Goal: Task Accomplishment & Management: Manage account settings

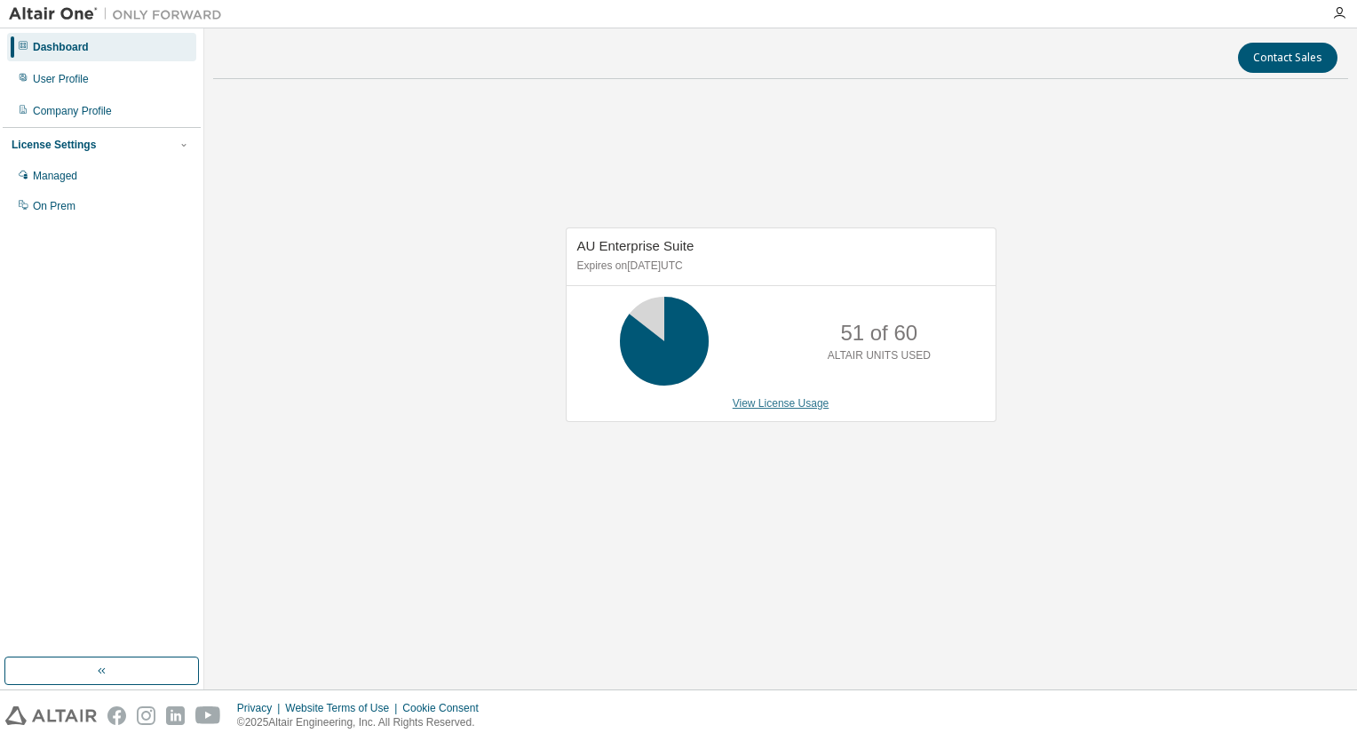
click at [770, 402] on link "View License Usage" at bounding box center [781, 403] width 97 height 12
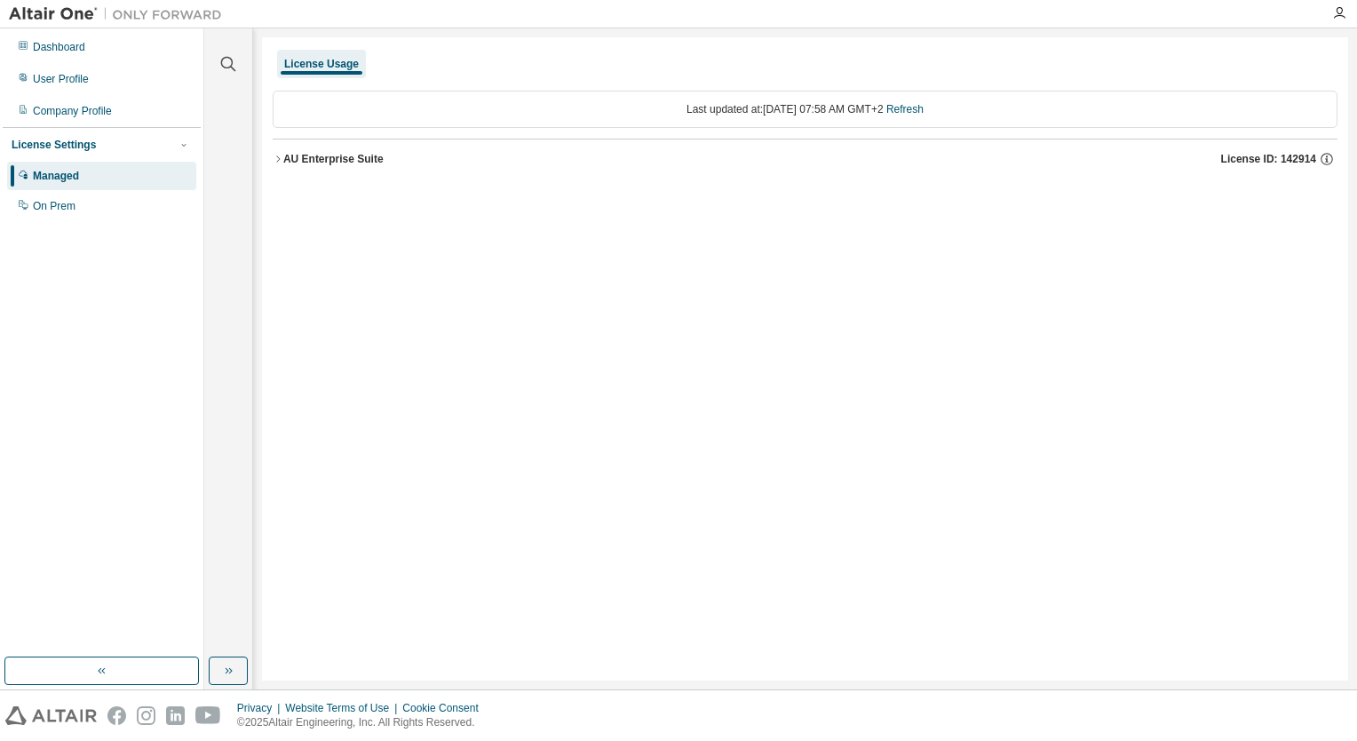
click at [348, 162] on div "AU Enterprise Suite" at bounding box center [333, 159] width 100 height 14
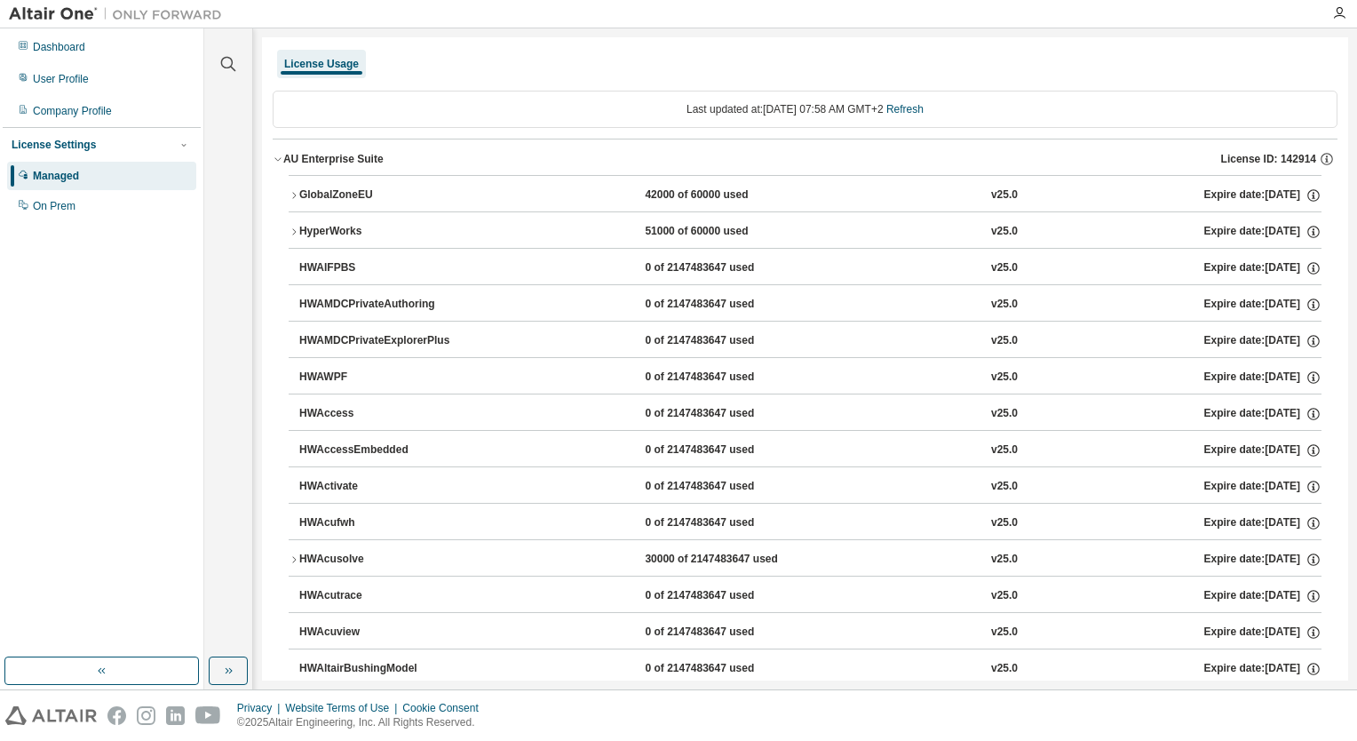
click at [339, 230] on div "HyperWorks" at bounding box center [379, 232] width 160 height 16
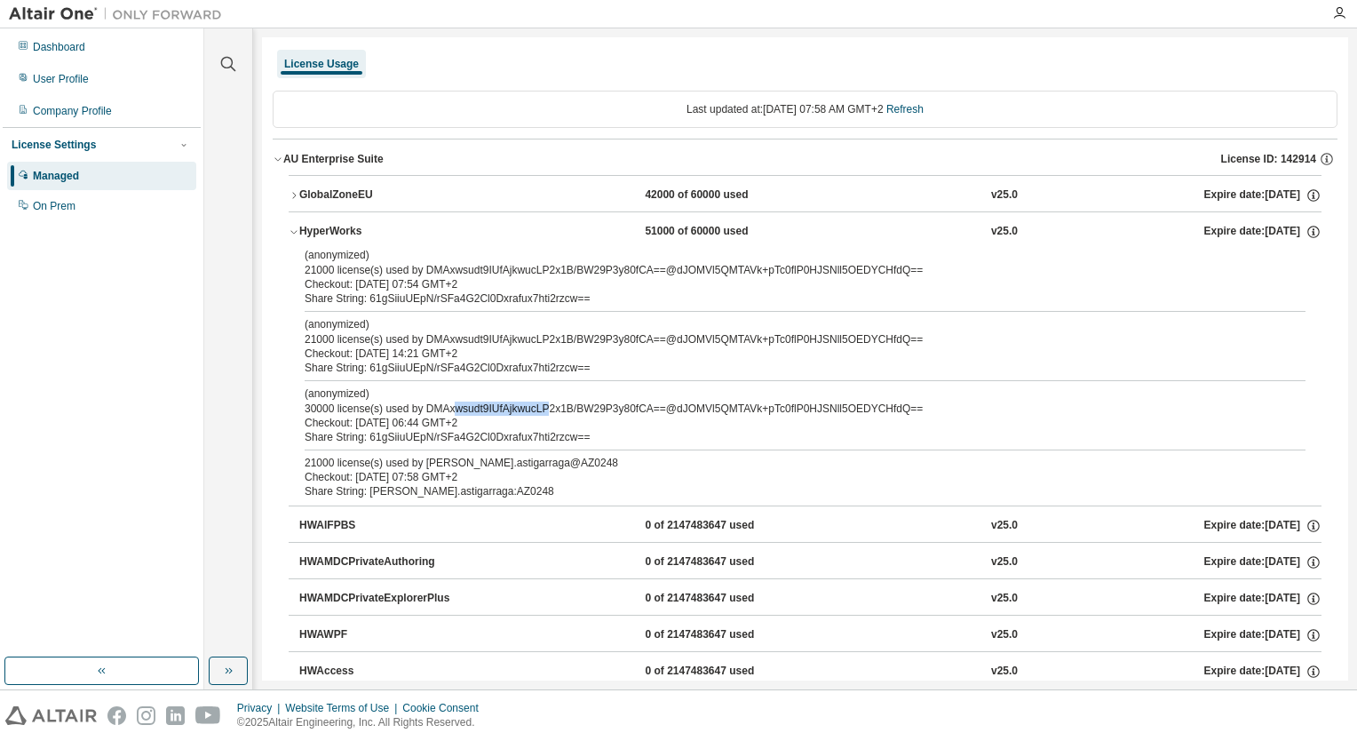
drag, startPoint x: 454, startPoint y: 404, endPoint x: 544, endPoint y: 407, distance: 89.8
click at [544, 407] on div "(anonymized) 30000 license(s) used by DMAxwsudt9IUfAjkwucLP2x1B/BW29P3y80fCA==@…" at bounding box center [784, 400] width 959 height 29
drag, startPoint x: 544, startPoint y: 407, endPoint x: 532, endPoint y: 468, distance: 62.4
click at [532, 468] on div "21000 license(s) used by ignacio.astigarraga@AZ0248" at bounding box center [784, 463] width 959 height 14
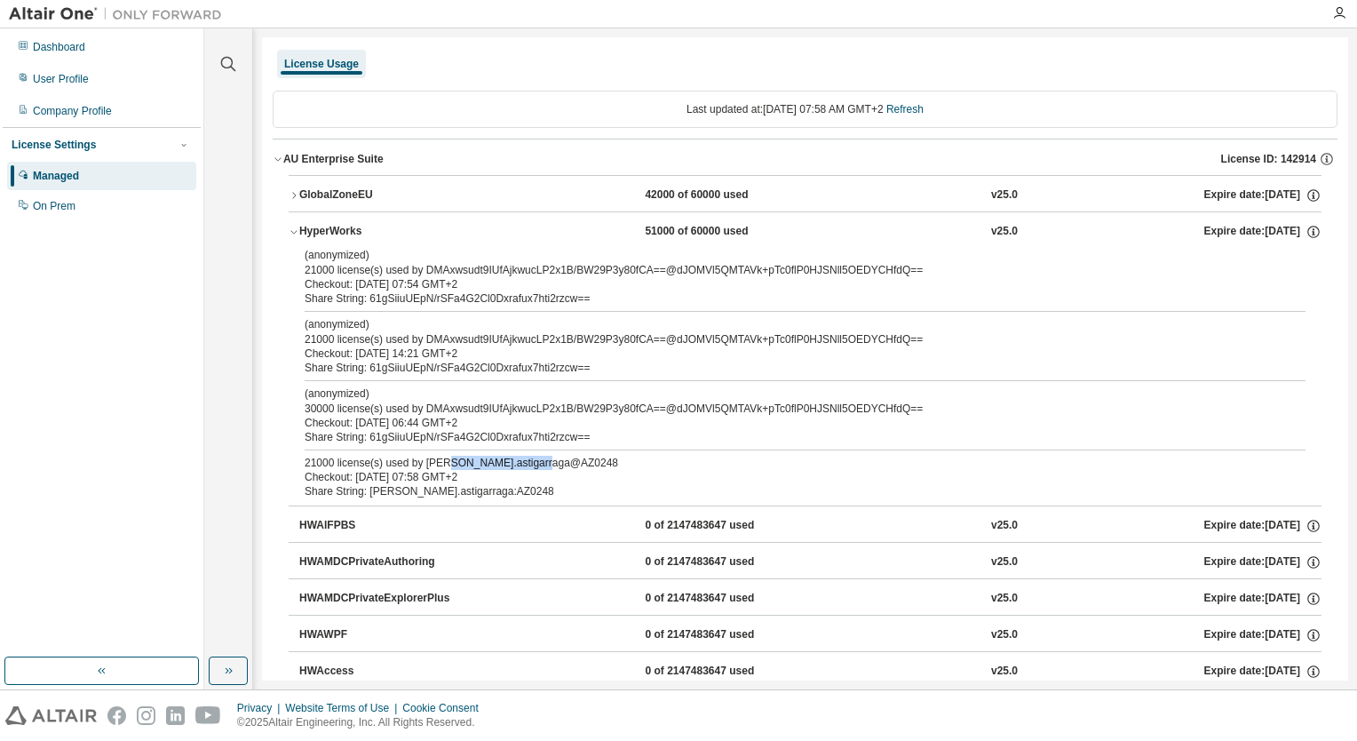
click at [467, 465] on div "21000 license(s) used by ignacio.astigarraga@AZ0248" at bounding box center [784, 463] width 959 height 14
click at [103, 60] on div "Dashboard" at bounding box center [101, 47] width 189 height 28
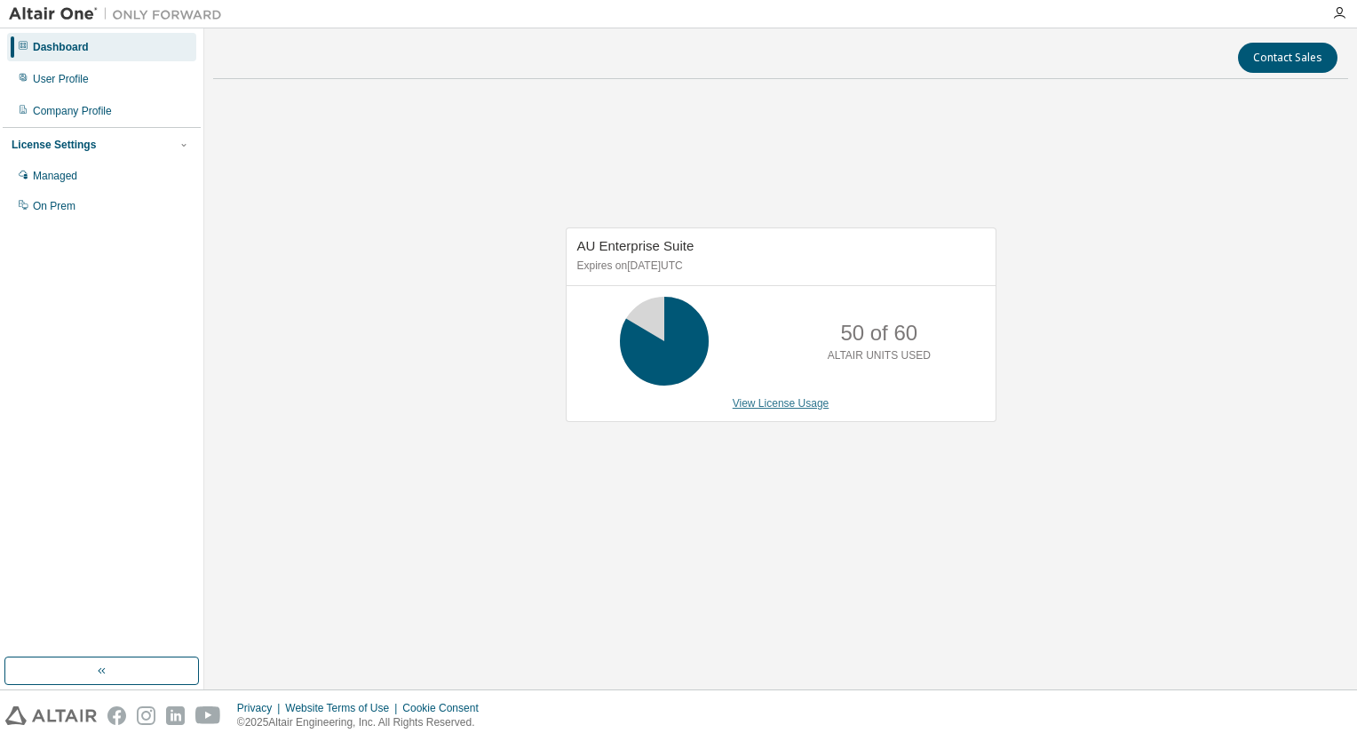
click at [768, 397] on link "View License Usage" at bounding box center [781, 403] width 97 height 12
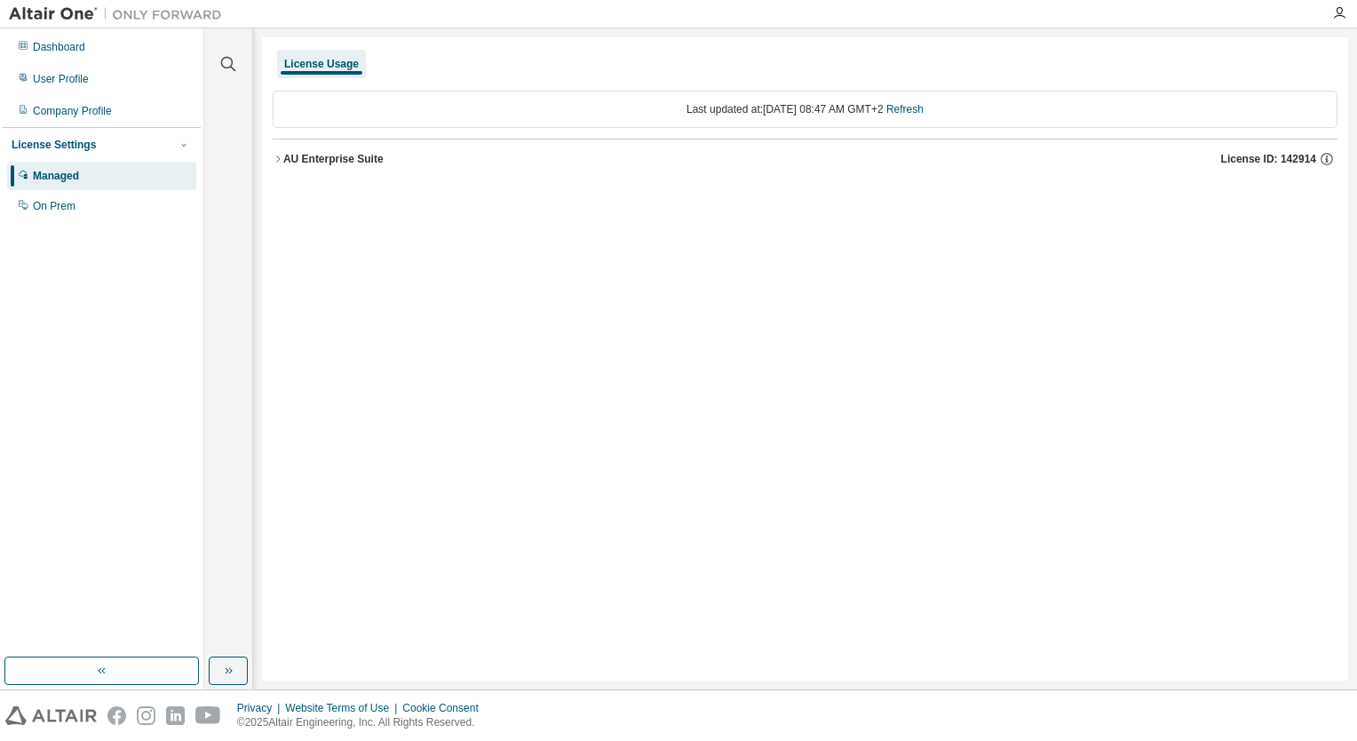
click at [292, 162] on div "AU Enterprise Suite" at bounding box center [333, 159] width 100 height 14
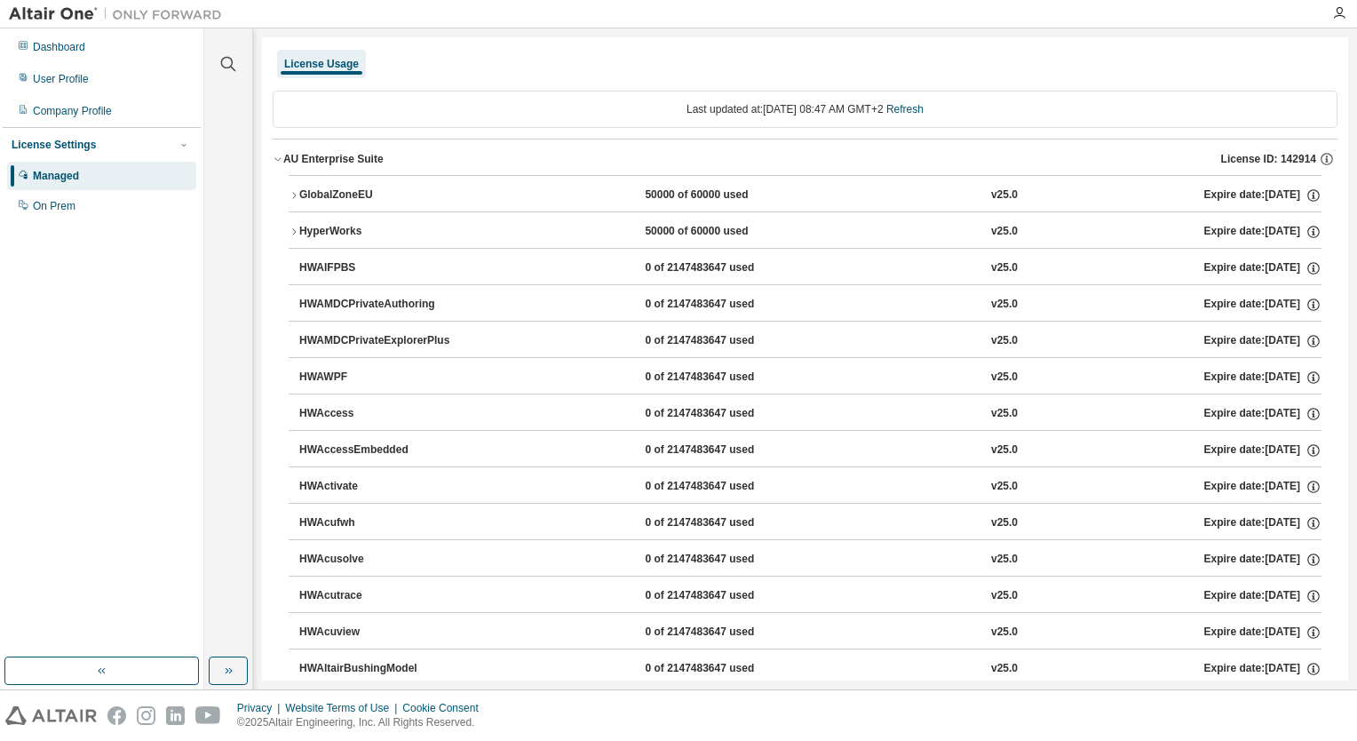
click at [301, 195] on div "GlobalZoneEU" at bounding box center [379, 195] width 160 height 16
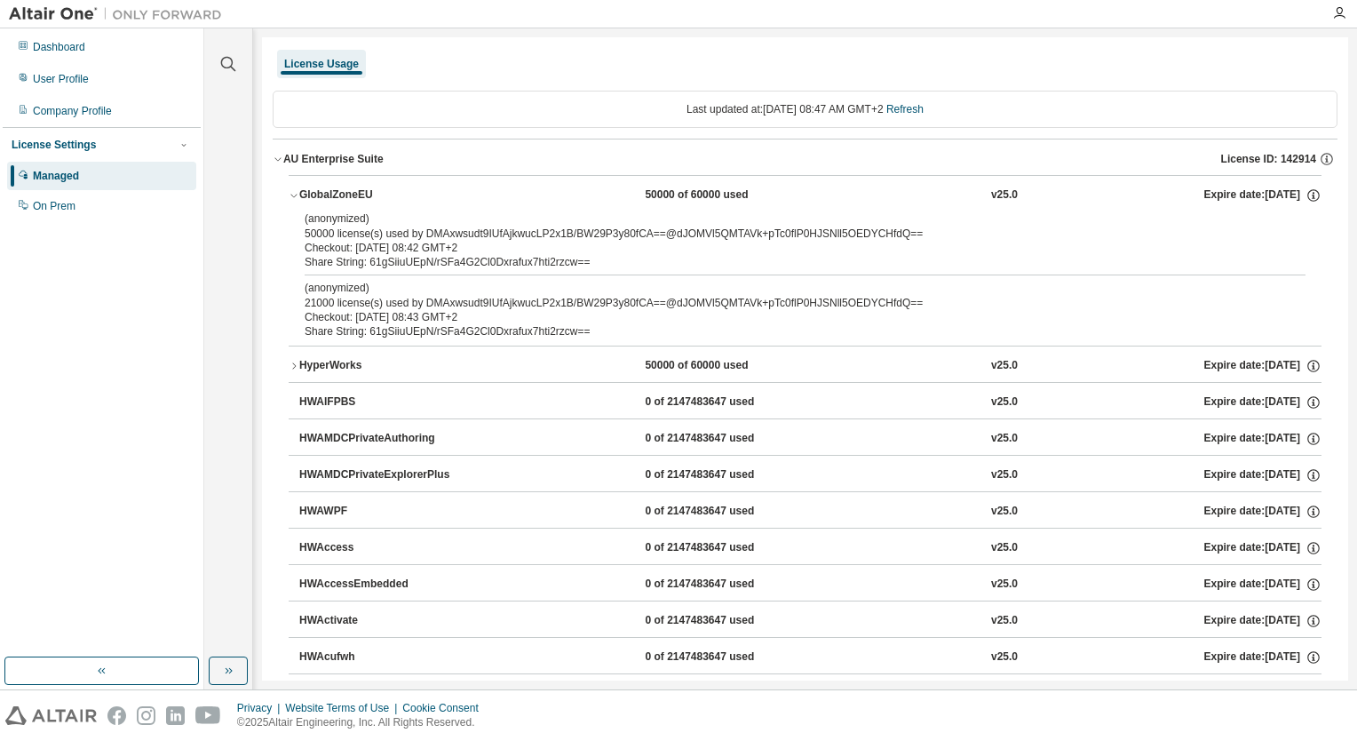
click at [301, 195] on div "GlobalZoneEU" at bounding box center [379, 195] width 160 height 16
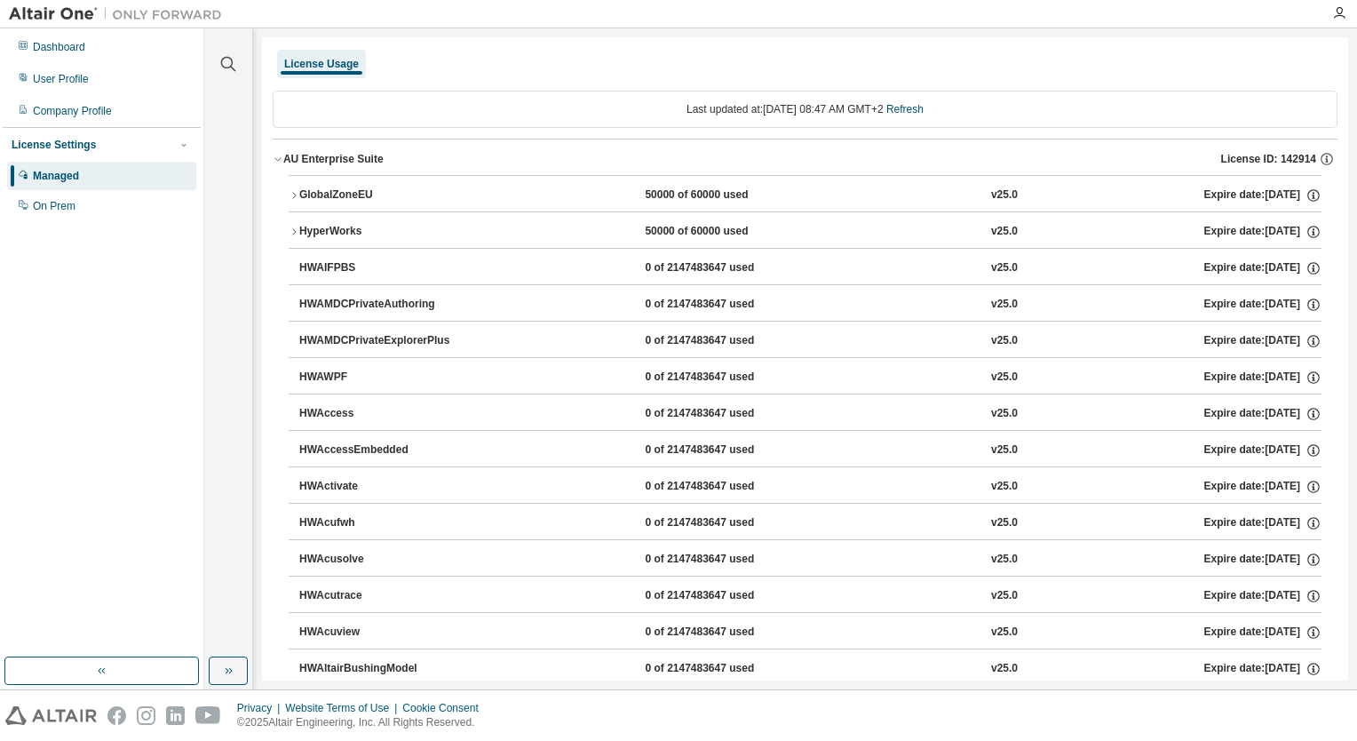
click at [310, 238] on div "HyperWorks" at bounding box center [379, 232] width 160 height 16
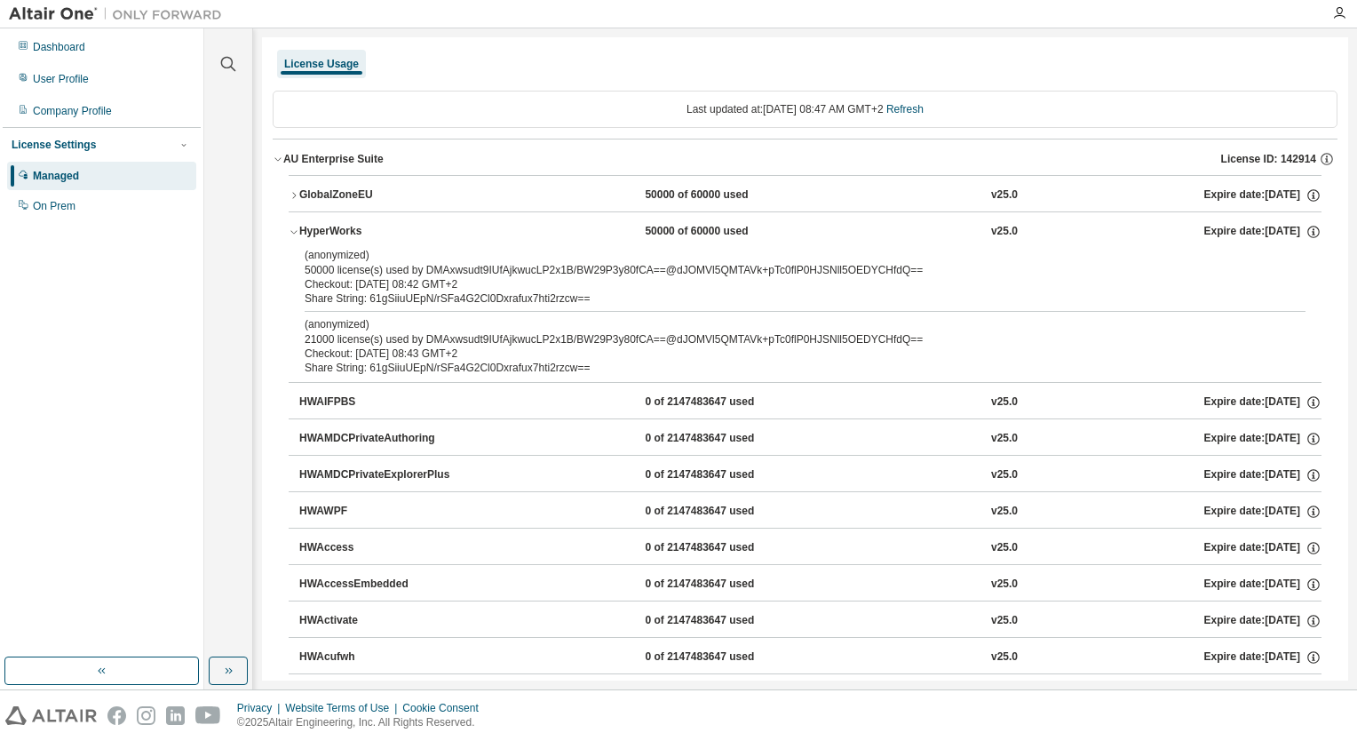
click at [310, 236] on div "HyperWorks" at bounding box center [379, 232] width 160 height 16
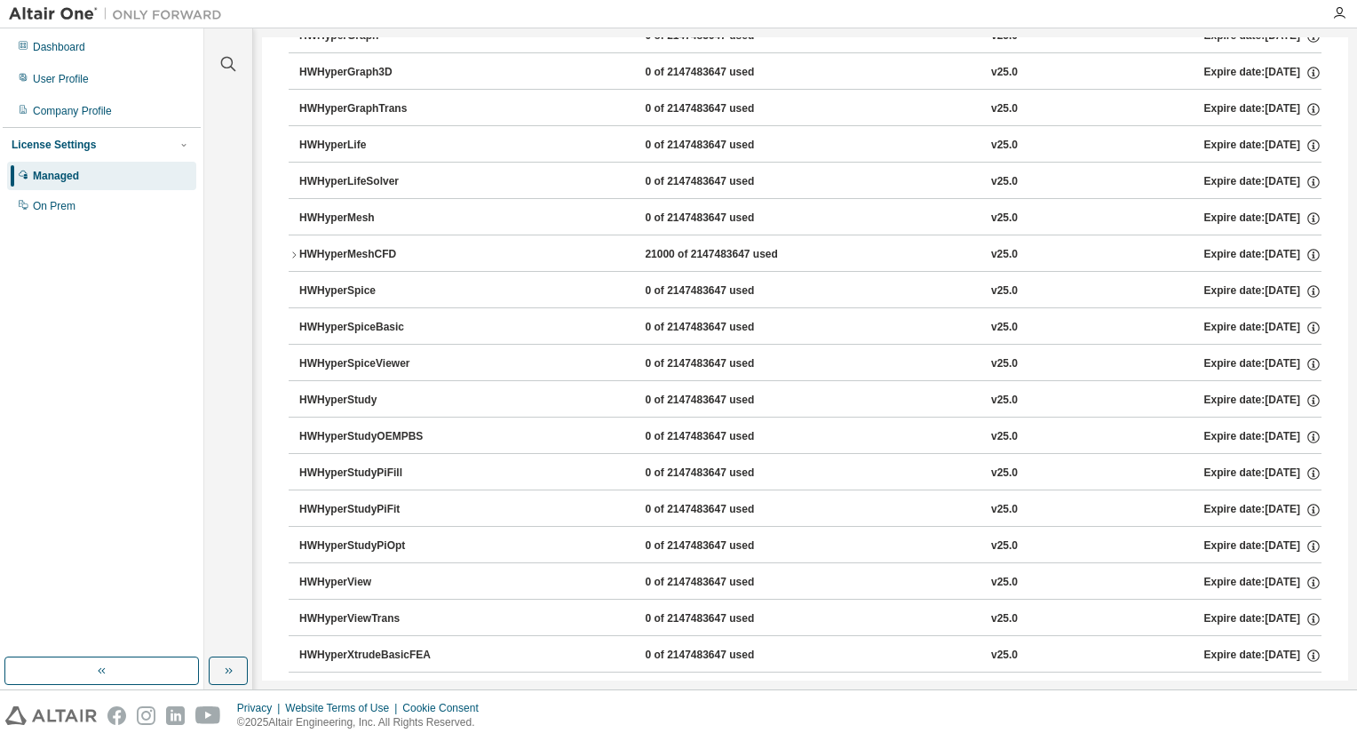
scroll to position [3820, 0]
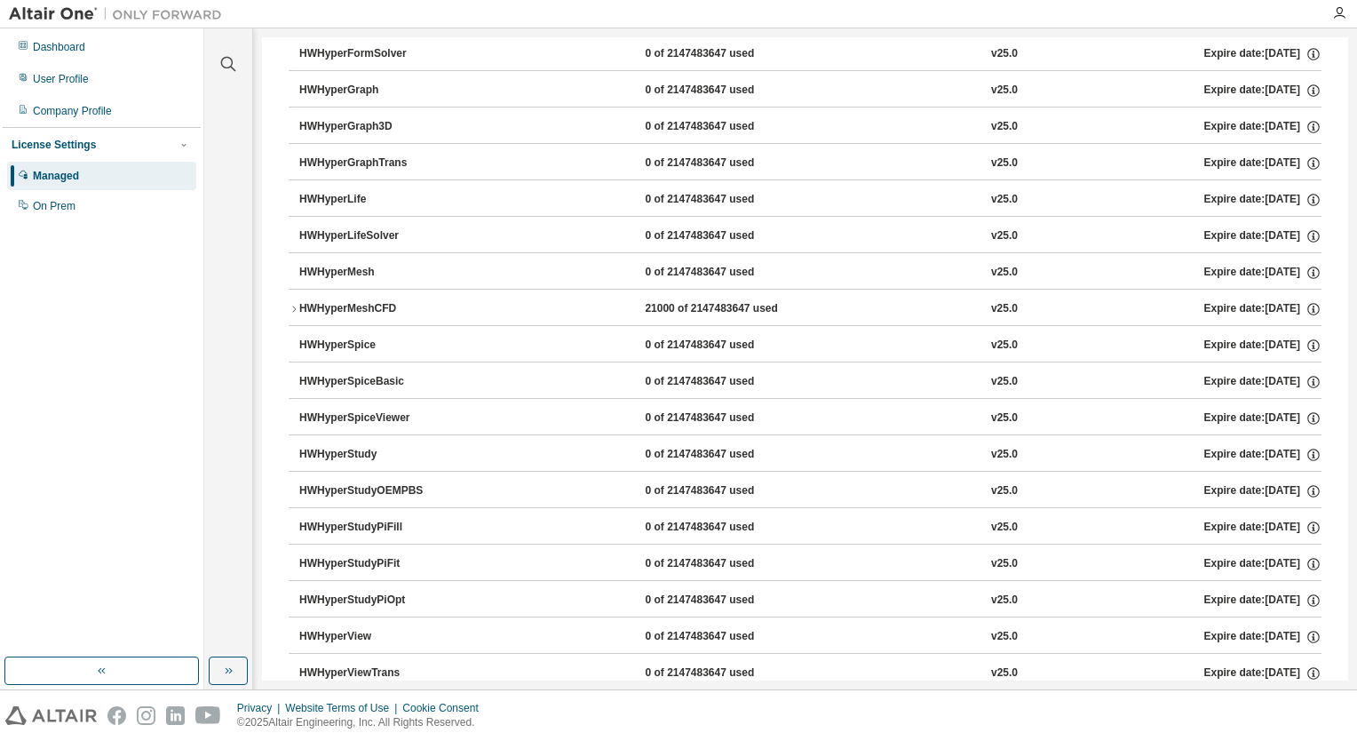
click at [335, 301] on div "HWHyperMeshCFD" at bounding box center [379, 309] width 160 height 16
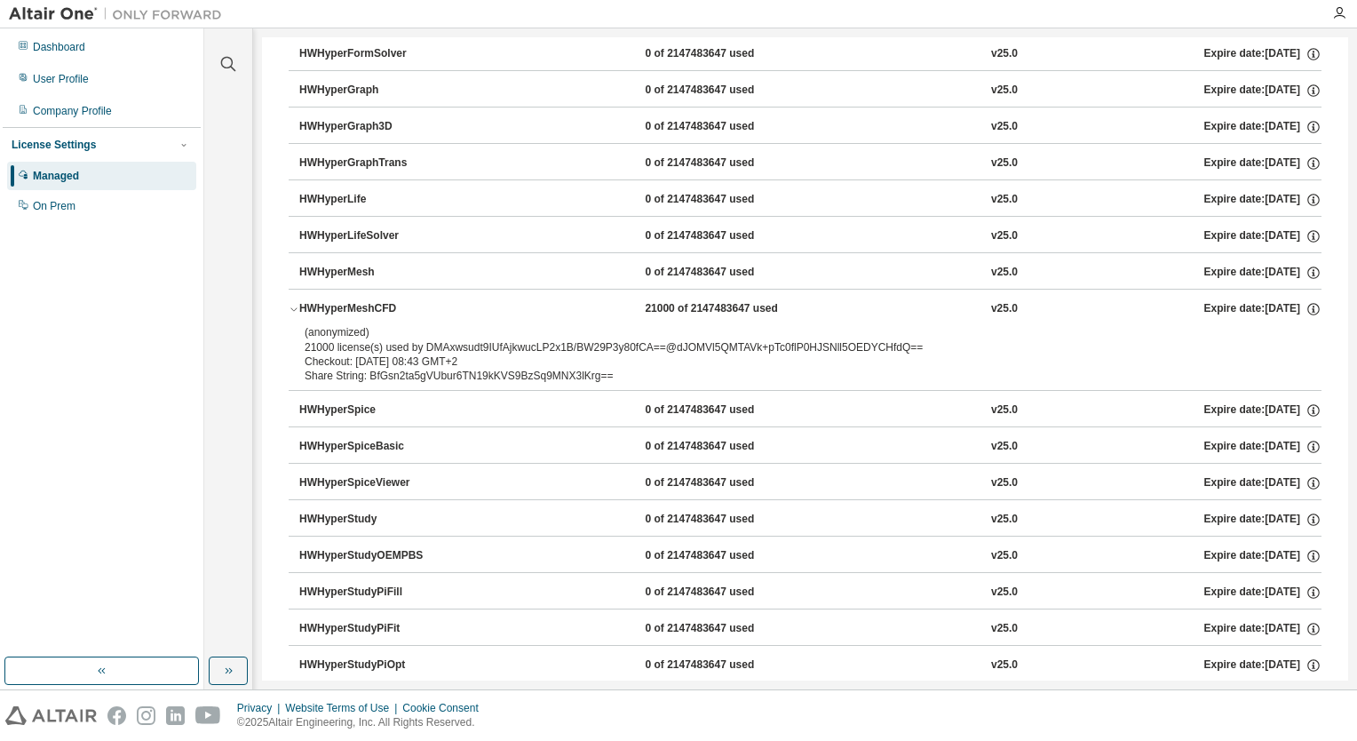
click at [335, 301] on div "HWHyperMeshCFD" at bounding box center [379, 309] width 160 height 16
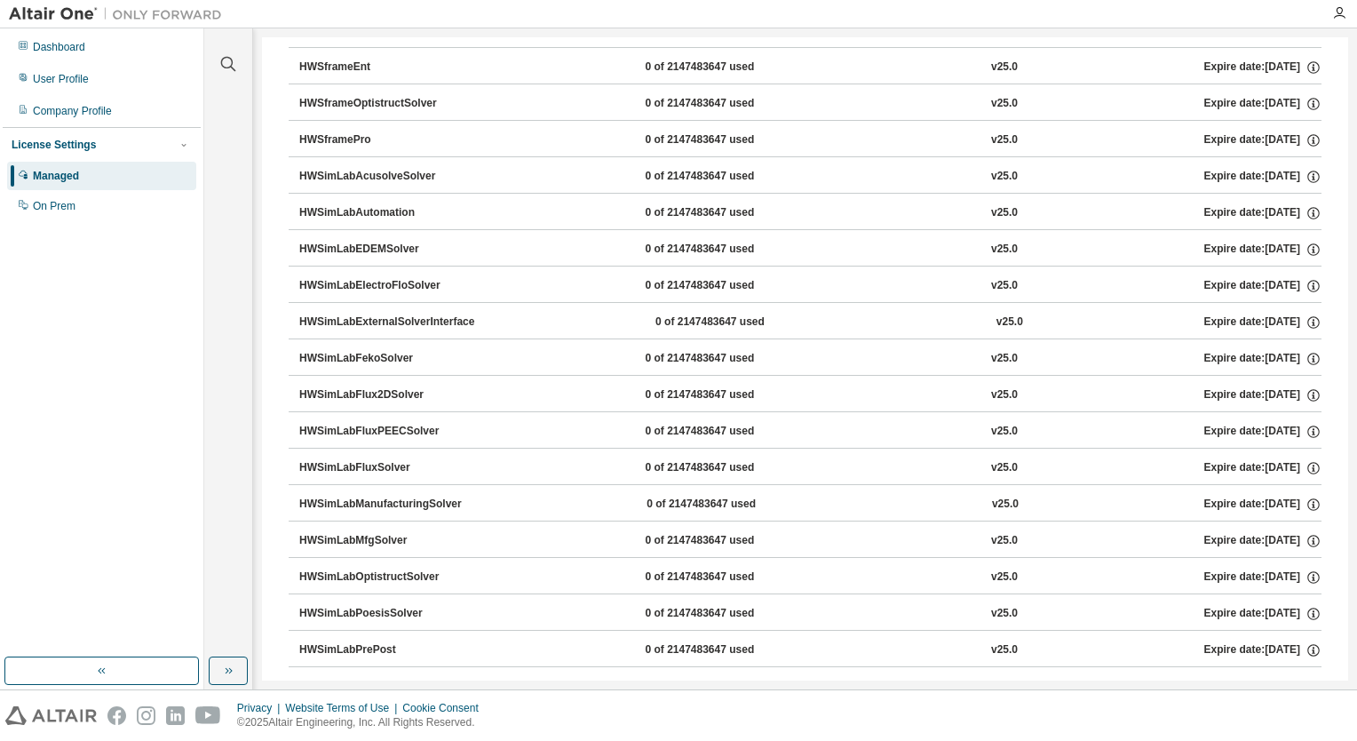
scroll to position [17944, 0]
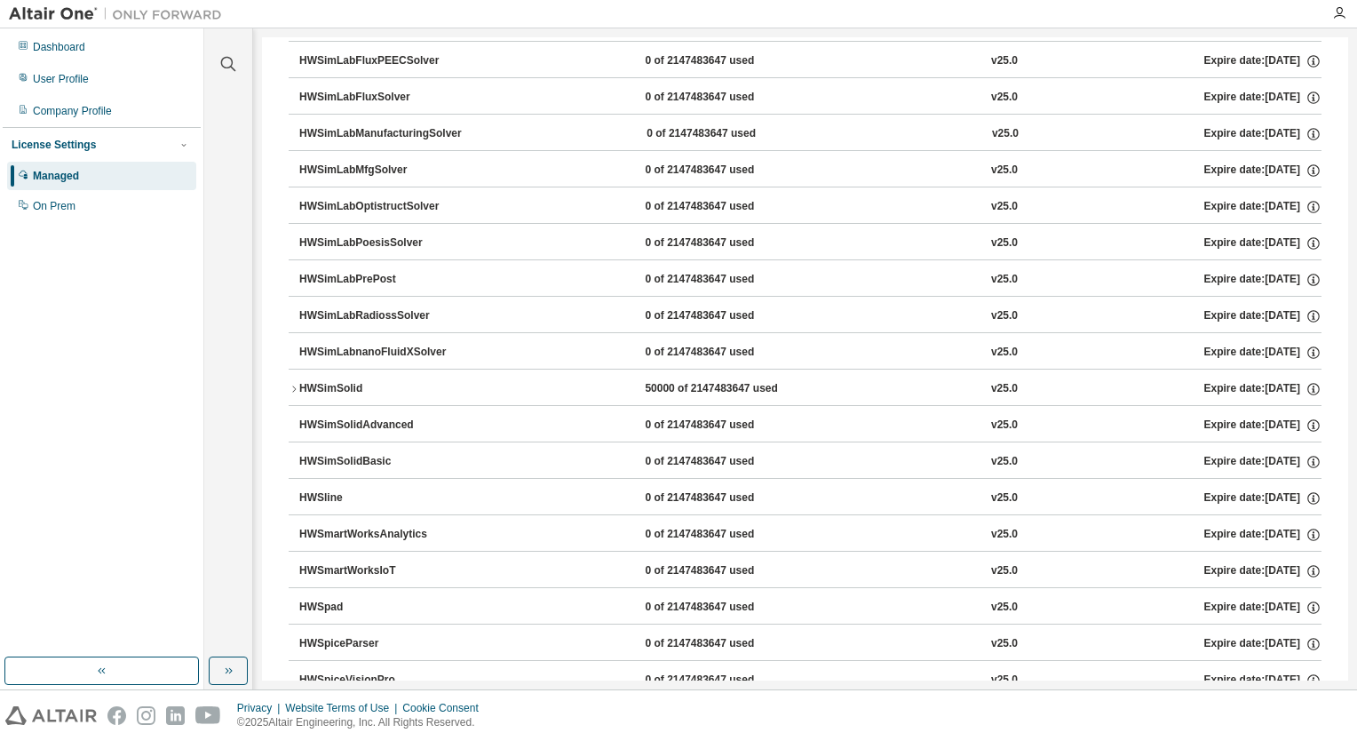
click at [324, 381] on div "HWSimSolid" at bounding box center [379, 389] width 160 height 16
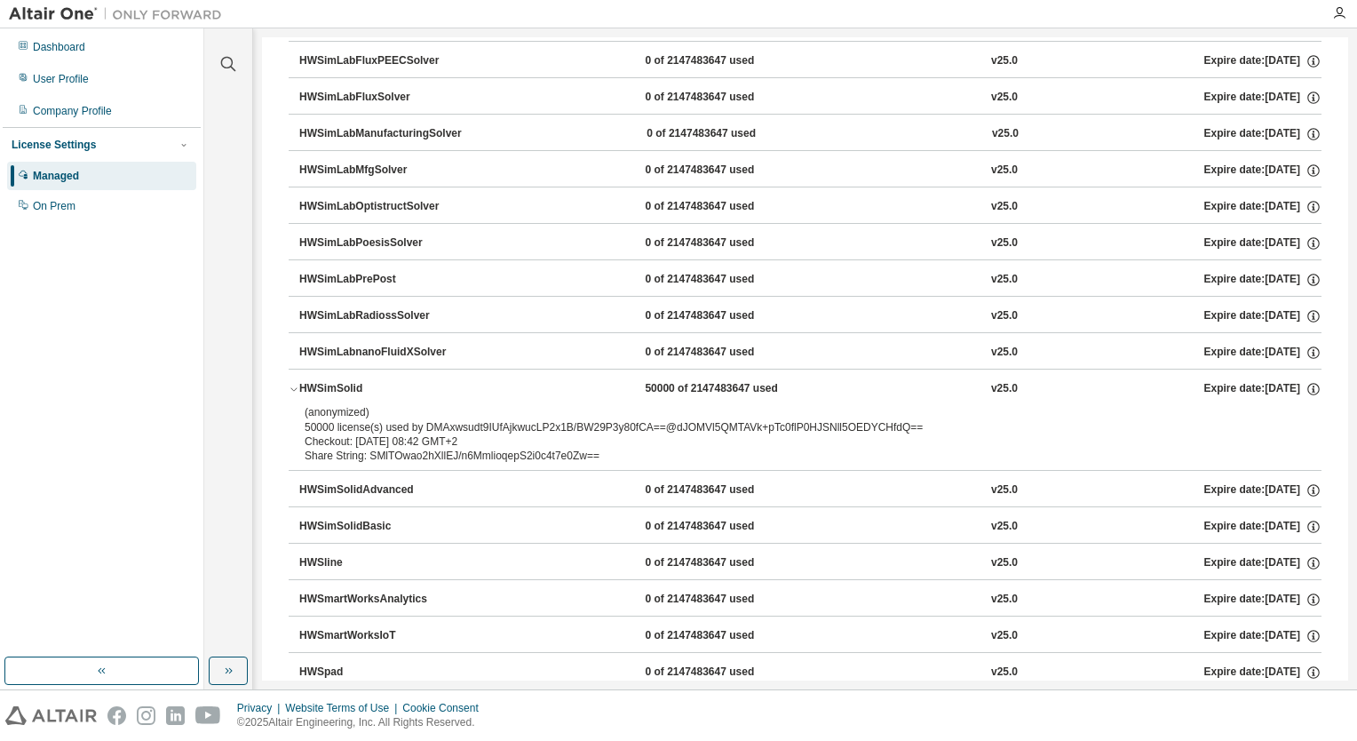
click at [324, 381] on div "HWSimSolid" at bounding box center [379, 389] width 160 height 16
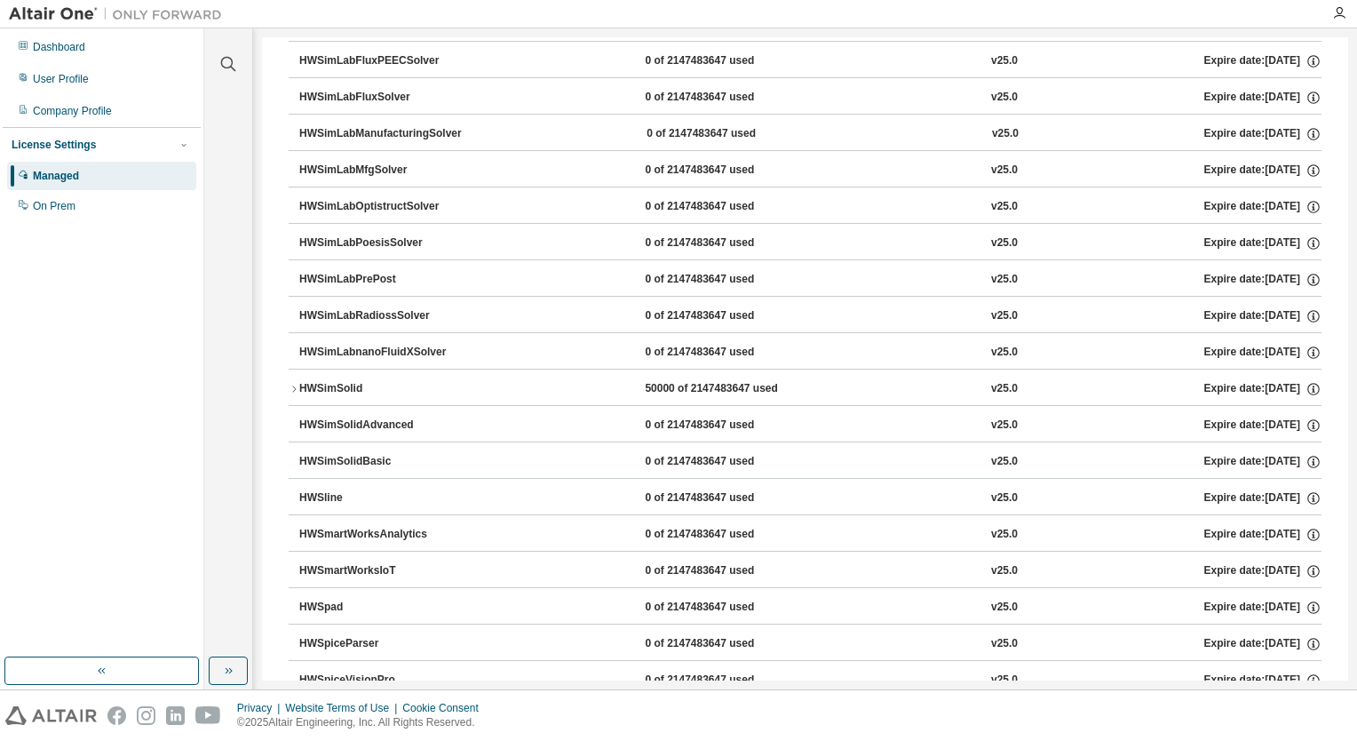
click at [324, 381] on div "HWSimSolid" at bounding box center [379, 389] width 160 height 16
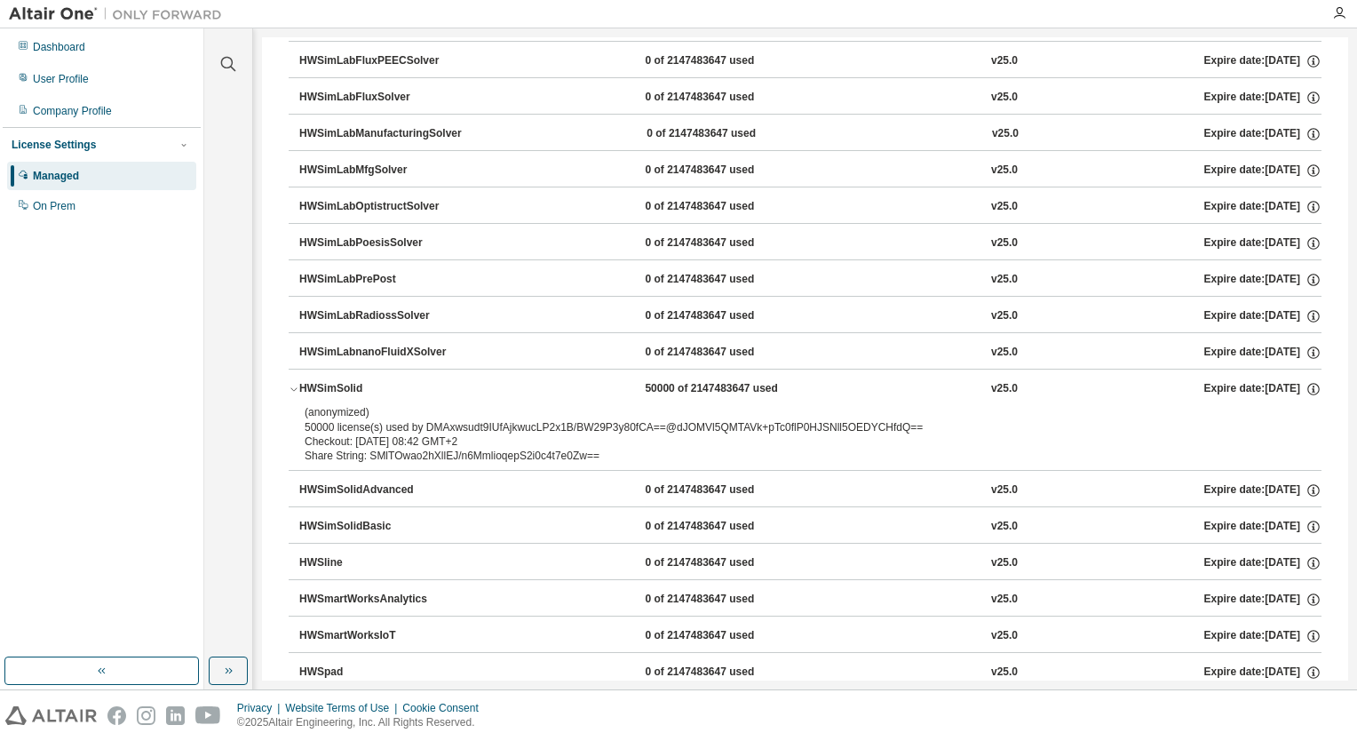
click at [324, 381] on div "HWSimSolid" at bounding box center [379, 389] width 160 height 16
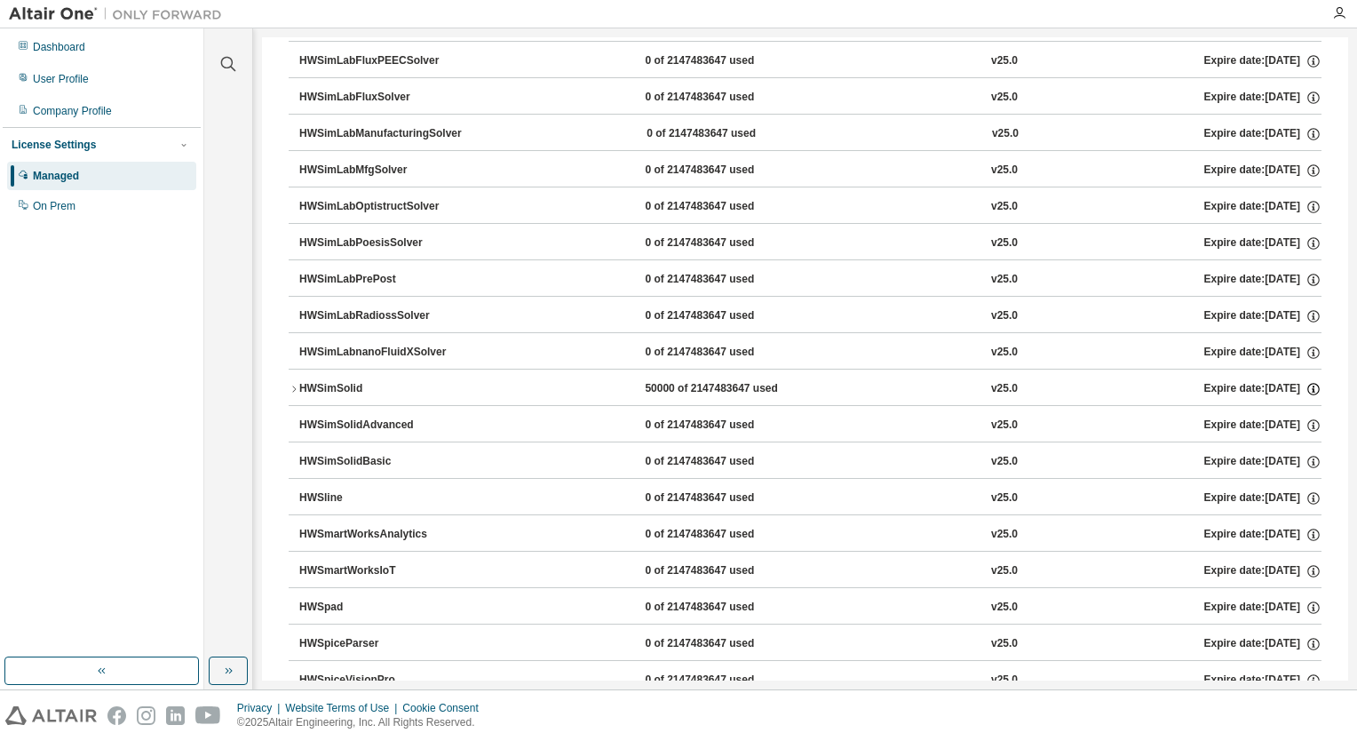
click at [1308, 381] on icon "button" at bounding box center [1314, 389] width 16 height 16
click at [330, 381] on div "HWSimSolid" at bounding box center [379, 389] width 160 height 16
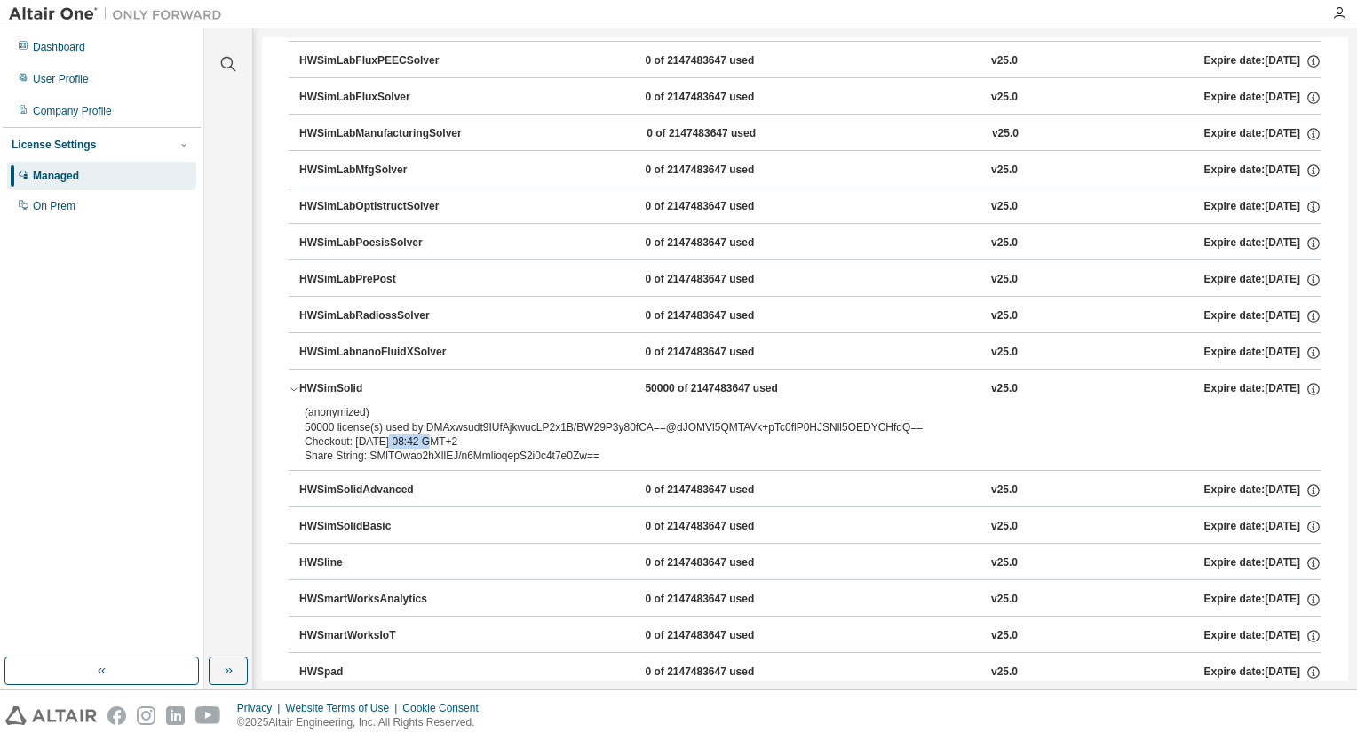
drag, startPoint x: 426, startPoint y: 349, endPoint x: 373, endPoint y: 343, distance: 53.7
click at [373, 405] on div "(anonymized) 50000 license(s) used by DMAxwsudt9IUfAjkwucLP2x1B/BW29P3y80fCA==@…" at bounding box center [784, 427] width 959 height 44
drag, startPoint x: 373, startPoint y: 343, endPoint x: 359, endPoint y: 335, distance: 16.3
click at [359, 405] on div "(anonymized) 50000 license(s) used by DMAxwsudt9IUfAjkwucLP2x1B/BW29P3y80fCA==@…" at bounding box center [784, 419] width 959 height 29
drag, startPoint x: 359, startPoint y: 335, endPoint x: 341, endPoint y: 333, distance: 17.9
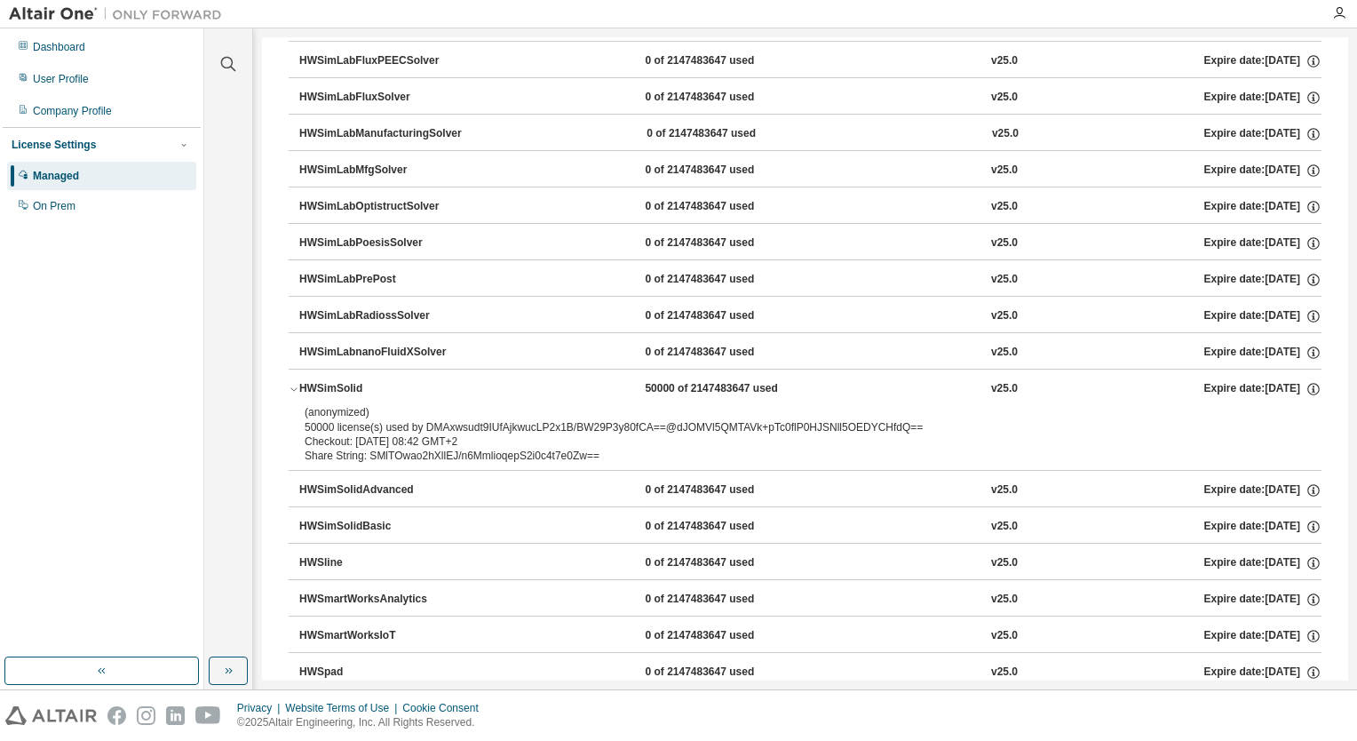
click at [341, 405] on div "(anonymized) 50000 license(s) used by DMAxwsudt9IUfAjkwucLP2x1B/BW29P3y80fCA==@…" at bounding box center [784, 419] width 959 height 29
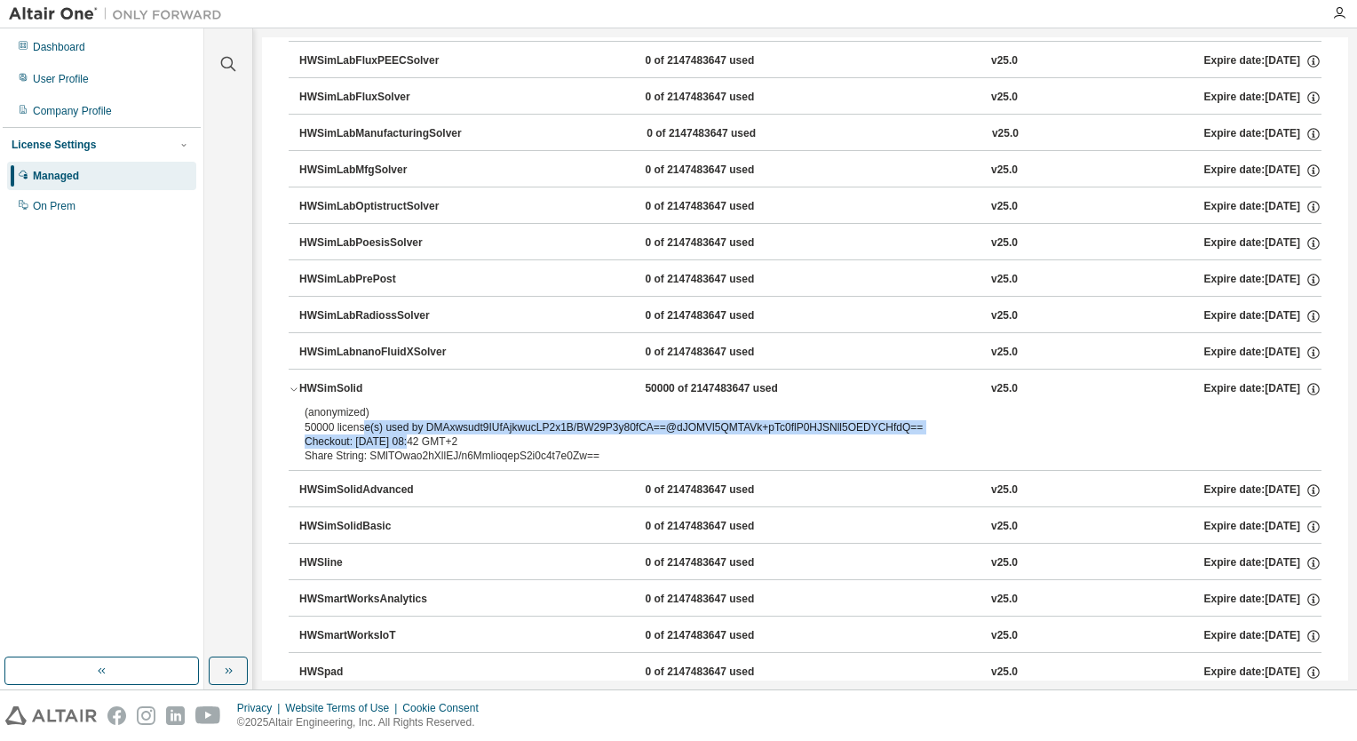
drag, startPoint x: 409, startPoint y: 357, endPoint x: 362, endPoint y: 337, distance: 50.5
click at [362, 405] on div "(anonymized) 50000 license(s) used by DMAxwsudt9IUfAjkwucLP2x1B/BW29P3y80fCA==@…" at bounding box center [784, 427] width 959 height 44
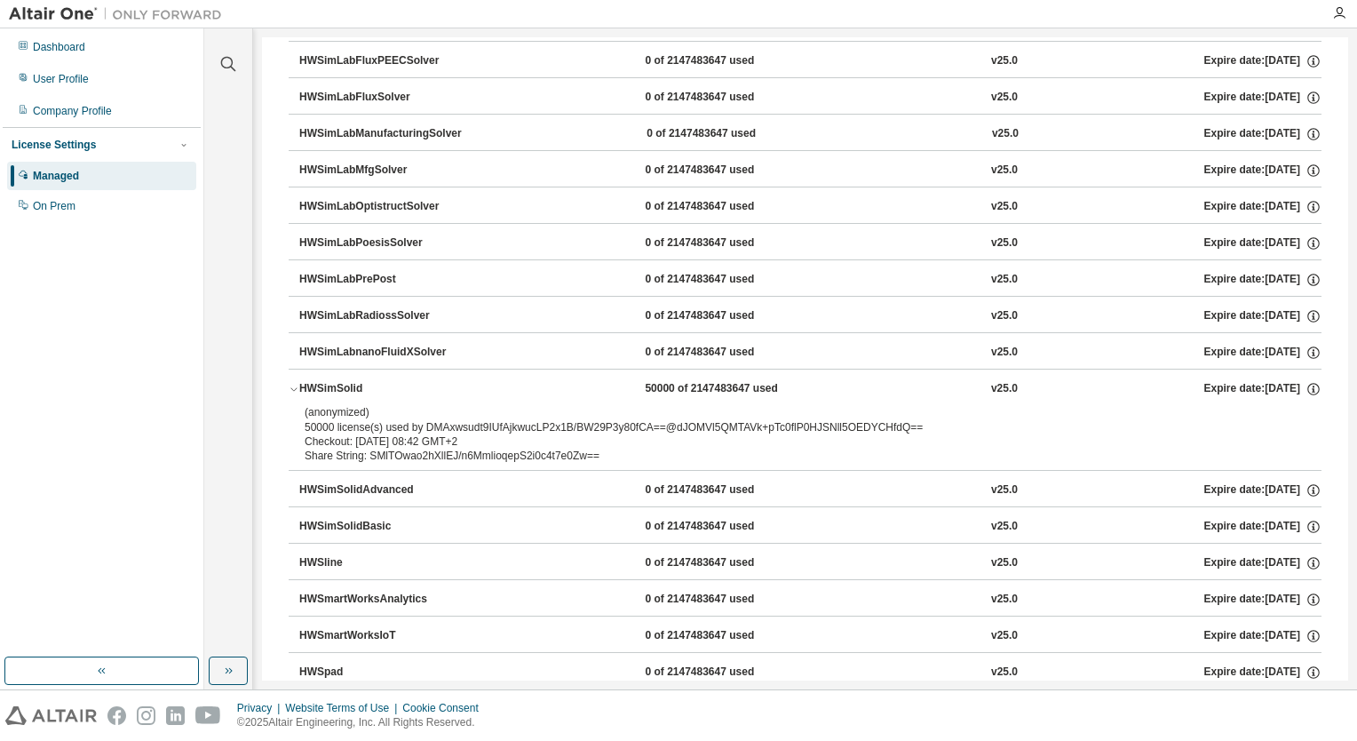
drag, startPoint x: 362, startPoint y: 337, endPoint x: 323, endPoint y: 340, distance: 39.2
click at [323, 405] on div "(anonymized) 50000 license(s) used by DMAxwsudt9IUfAjkwucLP2x1B/BW29P3y80fCA==@…" at bounding box center [784, 419] width 959 height 29
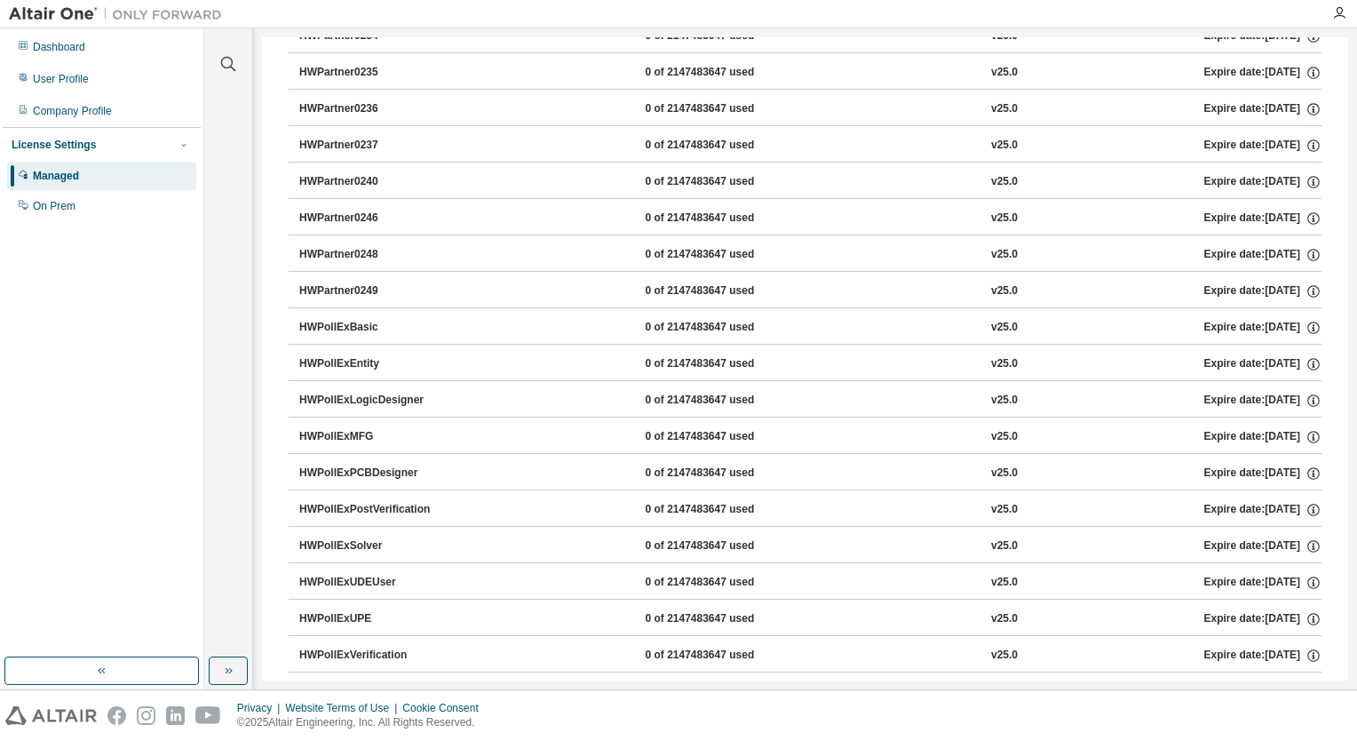
scroll to position [15190, 0]
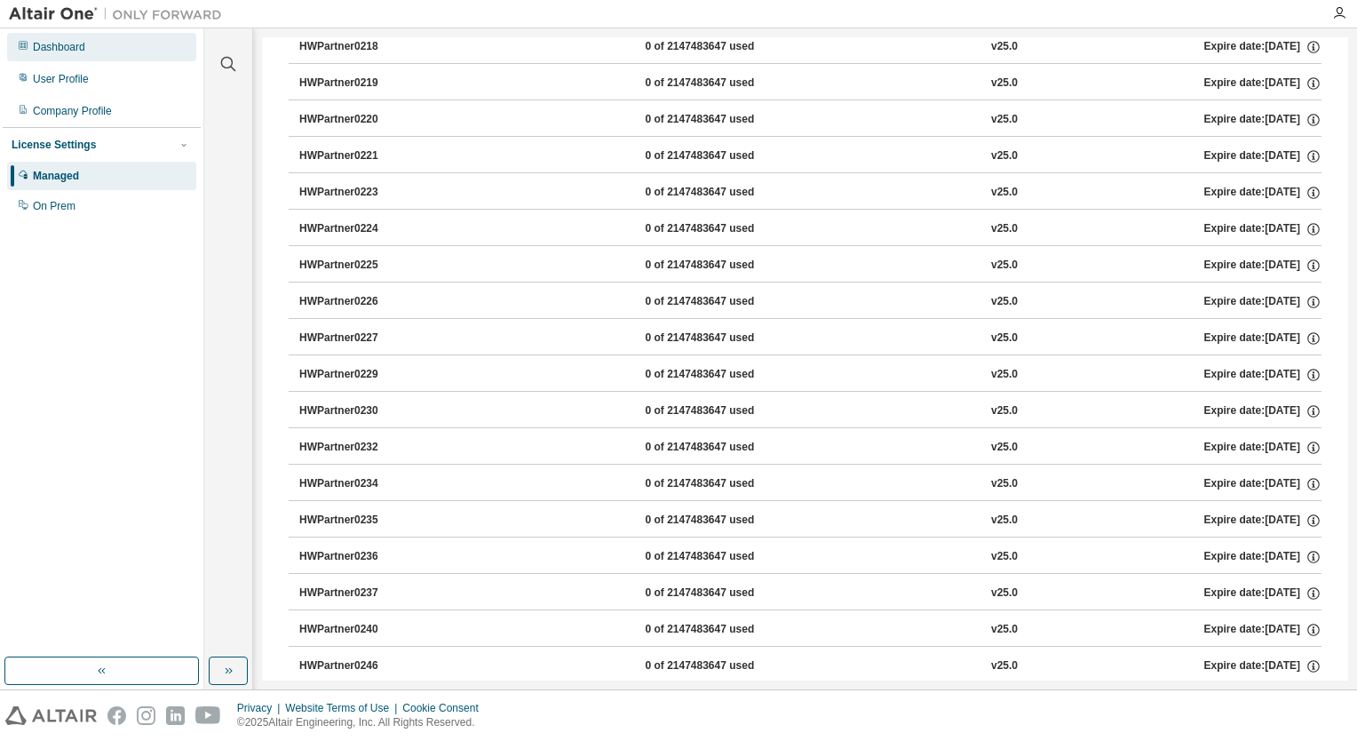
click at [65, 40] on div "Dashboard" at bounding box center [59, 47] width 52 height 14
